Goal: Transaction & Acquisition: Purchase product/service

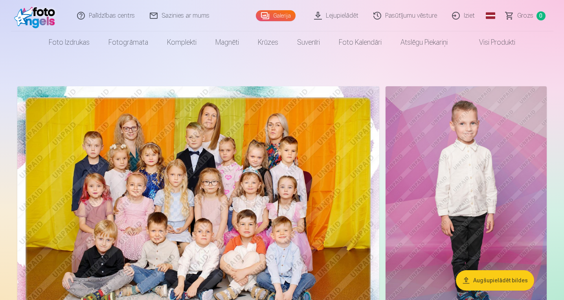
click at [361, 152] on img at bounding box center [198, 207] width 362 height 242
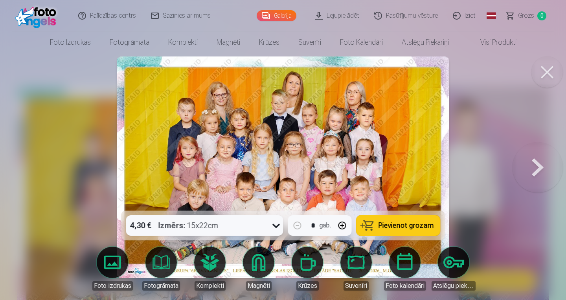
click at [264, 224] on div "4,30 € Izmērs : 15x22cm" at bounding box center [197, 226] width 142 height 20
click at [374, 228] on button "Pievienot grozam" at bounding box center [398, 226] width 84 height 20
click at [546, 75] on button at bounding box center [546, 72] width 31 height 31
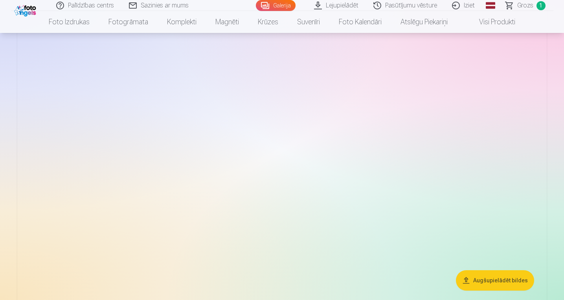
scroll to position [1974, 0]
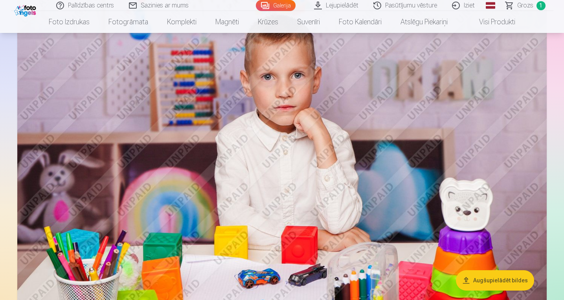
drag, startPoint x: 562, startPoint y: 106, endPoint x: 562, endPoint y: 100, distance: 6.3
drag, startPoint x: 563, startPoint y: 104, endPoint x: 565, endPoint y: 92, distance: 11.9
drag, startPoint x: 563, startPoint y: 102, endPoint x: 563, endPoint y: 94, distance: 7.9
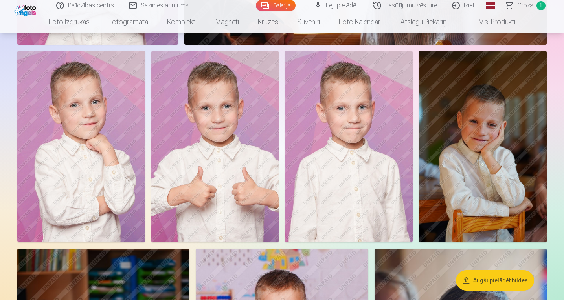
scroll to position [716, 0]
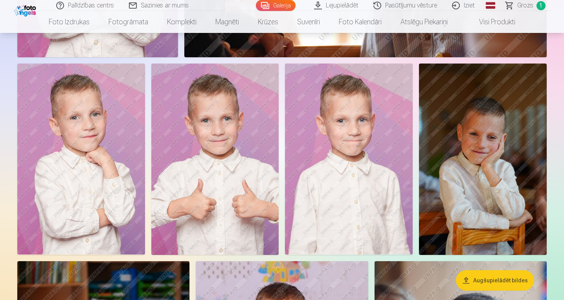
drag, startPoint x: 563, startPoint y: 44, endPoint x: 564, endPoint y: 36, distance: 7.9
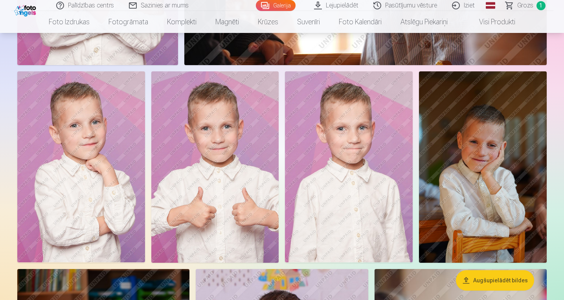
scroll to position [699, 0]
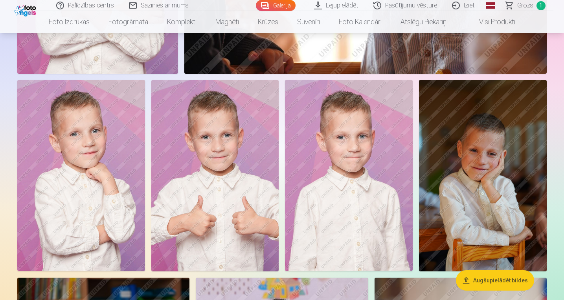
click at [77, 148] on img at bounding box center [81, 175] width 128 height 191
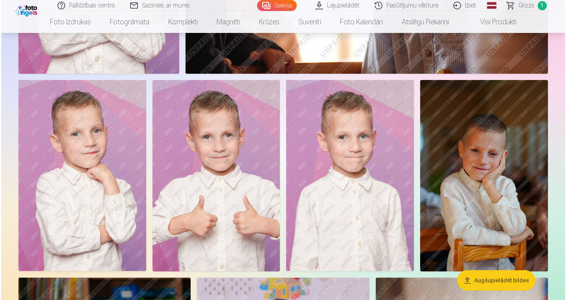
scroll to position [701, 0]
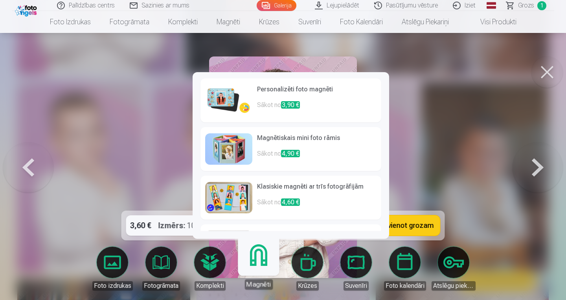
click at [257, 264] on link "Magnēti" at bounding box center [258, 266] width 48 height 48
click at [260, 104] on p "Sākot no 3,90 €" at bounding box center [316, 109] width 119 height 16
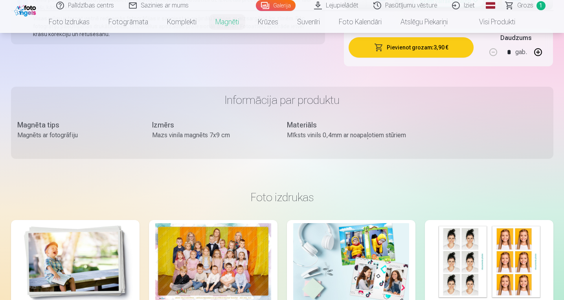
scroll to position [644, 0]
